Goal: Find specific page/section: Find specific page/section

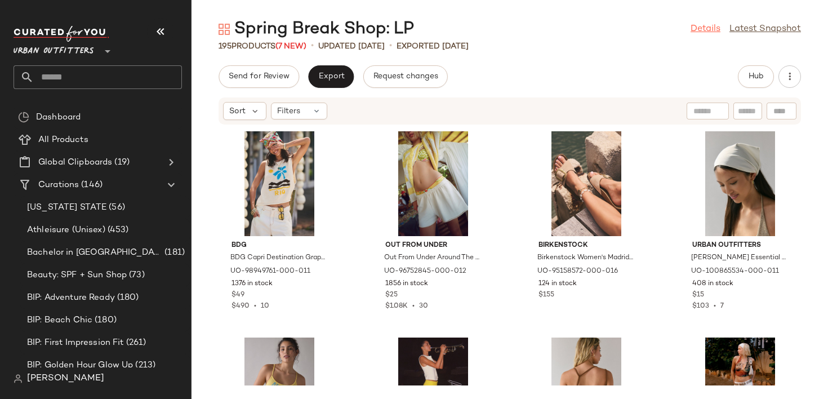
click at [707, 28] on link "Details" at bounding box center [706, 30] width 30 height 14
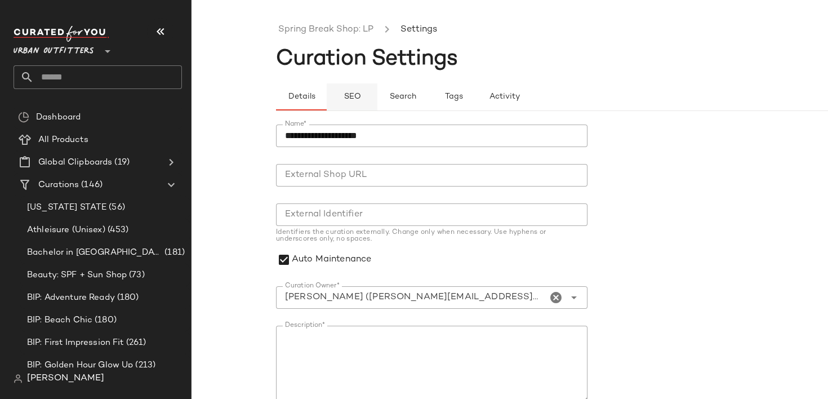
click at [428, 101] on button "SEO" at bounding box center [453, 96] width 51 height 27
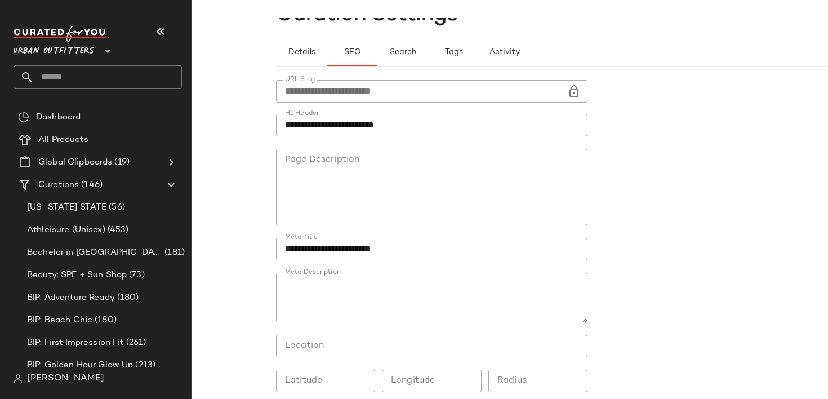
scroll to position [98, 0]
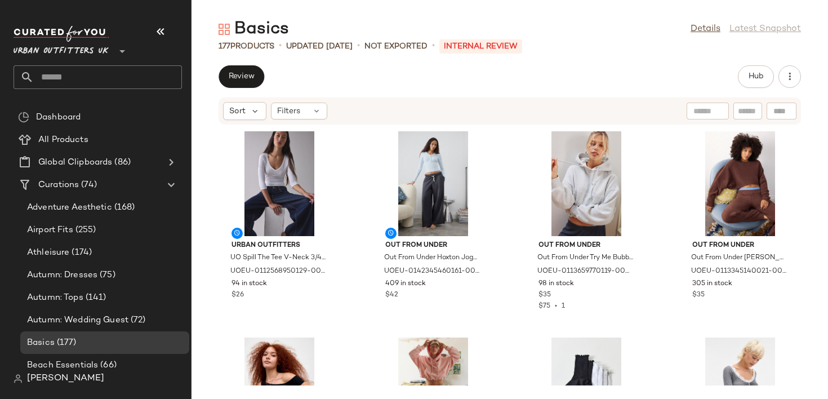
click at [87, 50] on span "Urban Outfitters UK" at bounding box center [61, 48] width 95 height 20
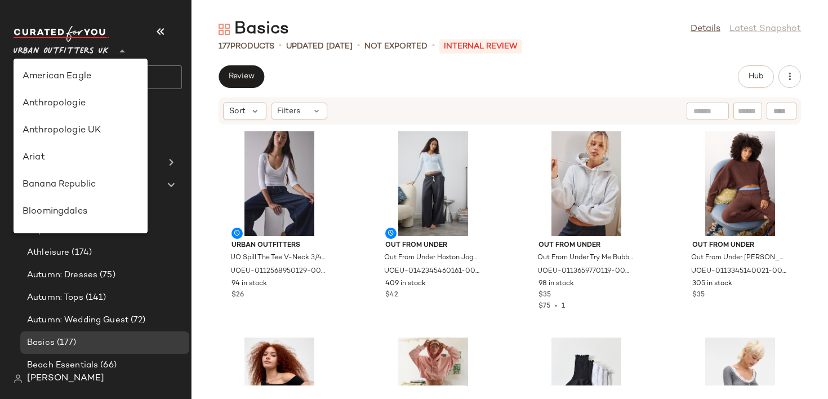
click at [77, 100] on div "Anthropologie" at bounding box center [81, 104] width 116 height 14
type input "**"
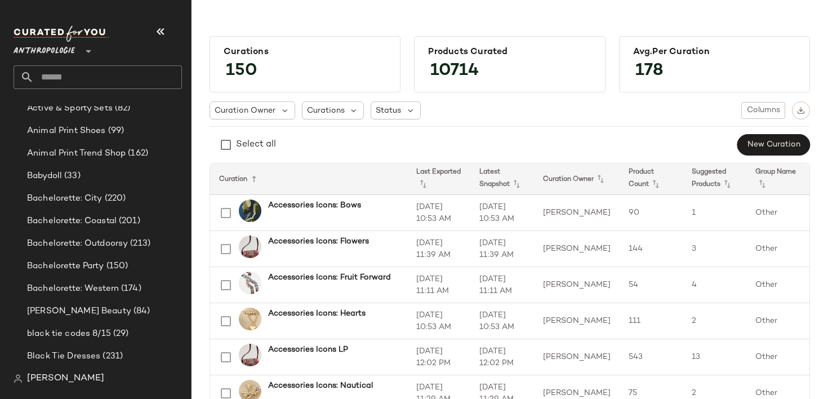
scroll to position [437, 0]
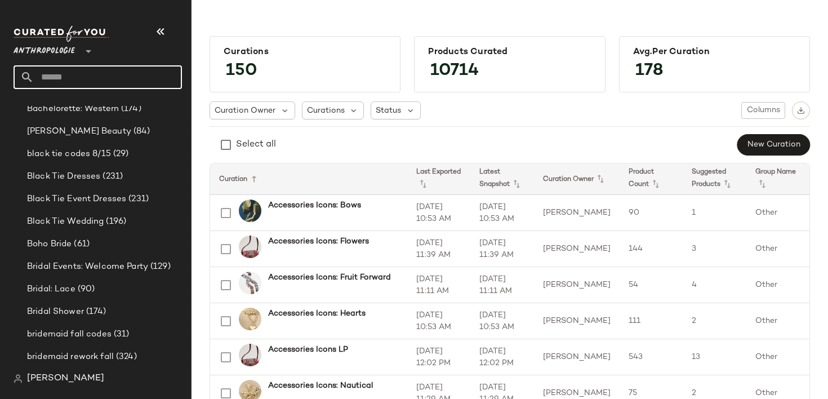
click at [79, 80] on input "text" at bounding box center [108, 77] width 148 height 24
type input "*"
